Goal: Task Accomplishment & Management: Manage account settings

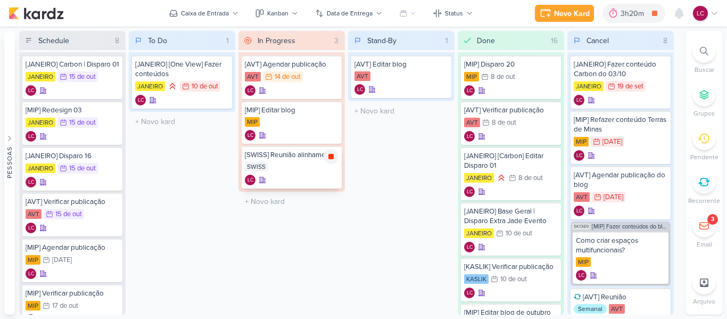
click at [334, 159] on icon at bounding box center [331, 156] width 9 height 9
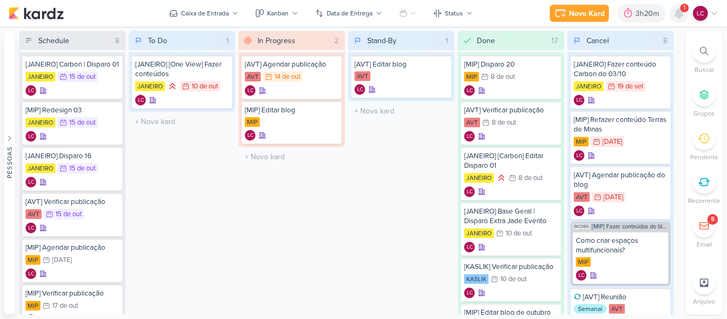
click at [684, 16] on icon at bounding box center [679, 13] width 13 height 13
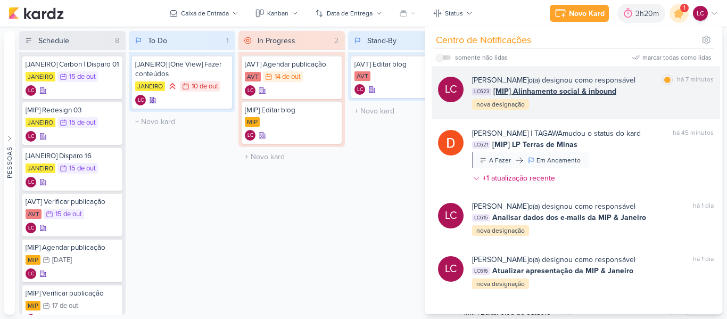
click at [556, 90] on span "[MIP] Alinhamento social & inbound" at bounding box center [554, 91] width 123 height 11
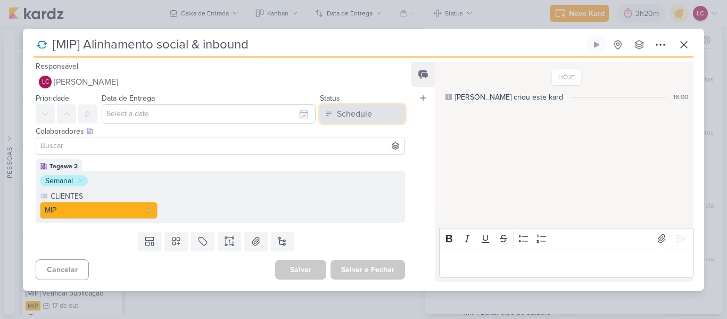
click at [382, 111] on button "Schedule" at bounding box center [362, 113] width 85 height 19
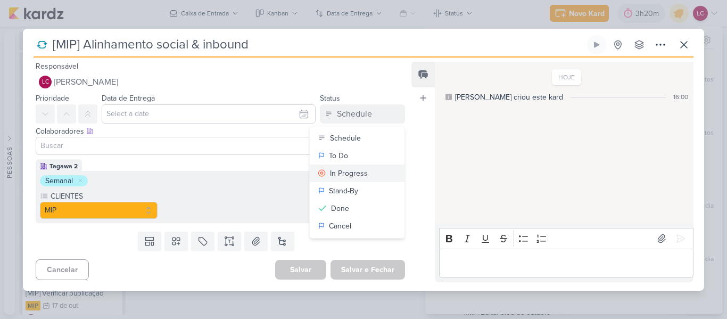
click at [358, 171] on div "In Progress" at bounding box center [349, 173] width 38 height 11
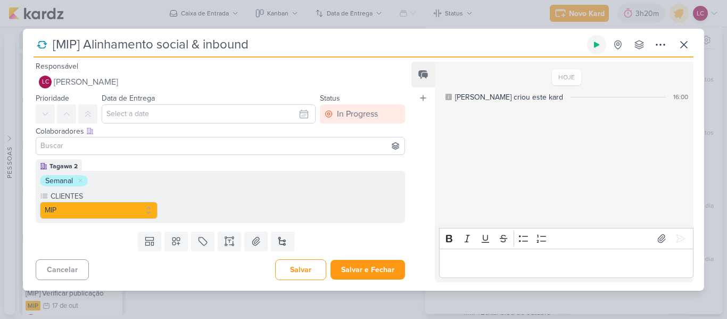
click at [597, 47] on icon at bounding box center [596, 44] width 9 height 9
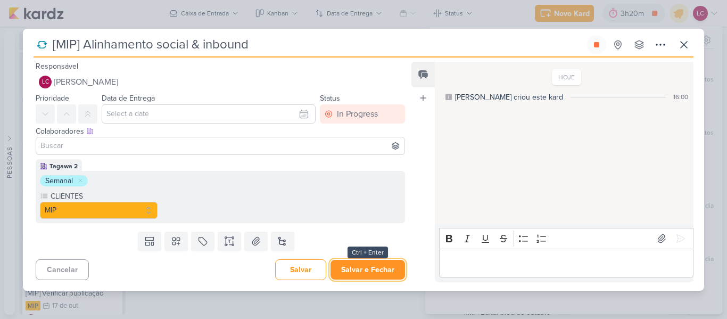
click at [343, 265] on button "Salvar e Fechar" at bounding box center [368, 270] width 75 height 20
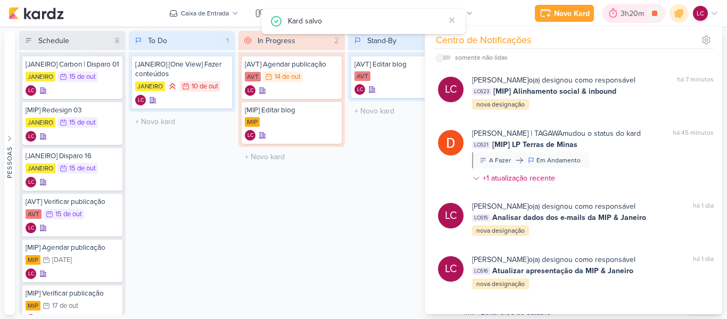
click at [642, 16] on div "3h20m" at bounding box center [634, 13] width 27 height 11
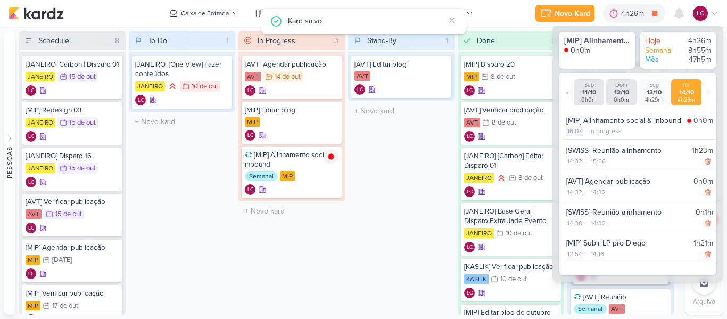
click at [574, 131] on div "16:07" at bounding box center [574, 131] width 16 height 10
select select "16"
click at [591, 147] on select "00 01 02 03 04 05 06 07 08 09 10 11 12 13 14 15 16 17 18 19 20 21 22 23 24 25 2…" at bounding box center [592, 144] width 15 height 13
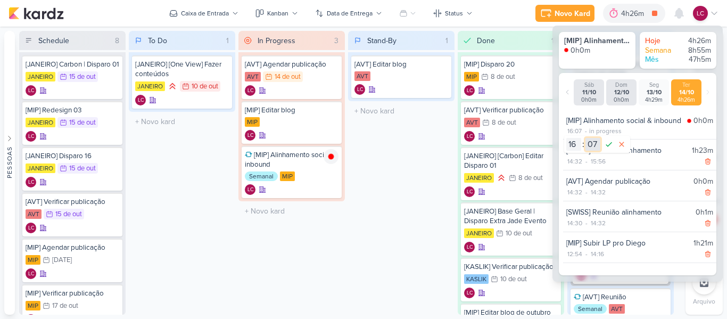
select select "0"
click at [585, 138] on select "00 01 02 03 04 05 06 07 08 09 10 11 12 13 14 15 16 17 18 19 20 21 22 23 24 25 2…" at bounding box center [592, 144] width 15 height 13
click at [607, 141] on icon at bounding box center [608, 144] width 13 height 13
